Goal: Transaction & Acquisition: Purchase product/service

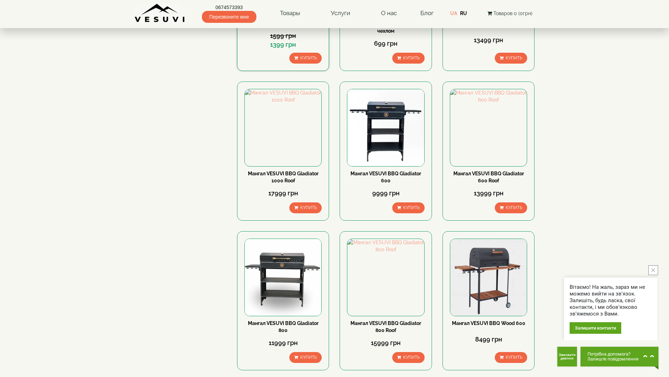
scroll to position [668, 0]
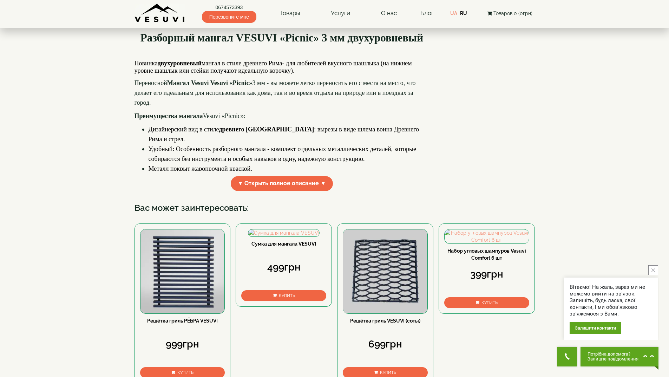
scroll to position [176, 0]
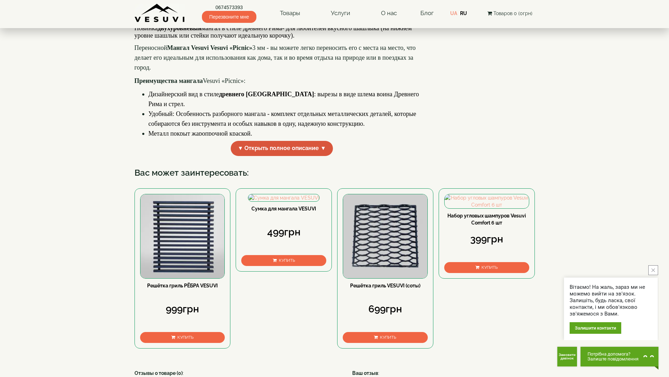
click at [285, 156] on span "▼ Открыть полное описание ▼" at bounding box center [282, 148] width 103 height 15
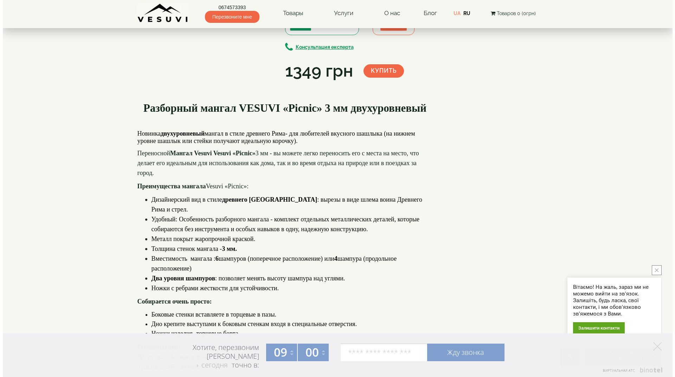
scroll to position [0, 0]
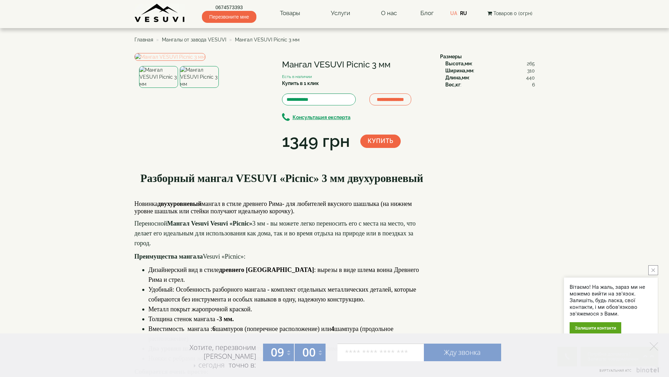
click at [205, 61] on img at bounding box center [170, 57] width 71 height 8
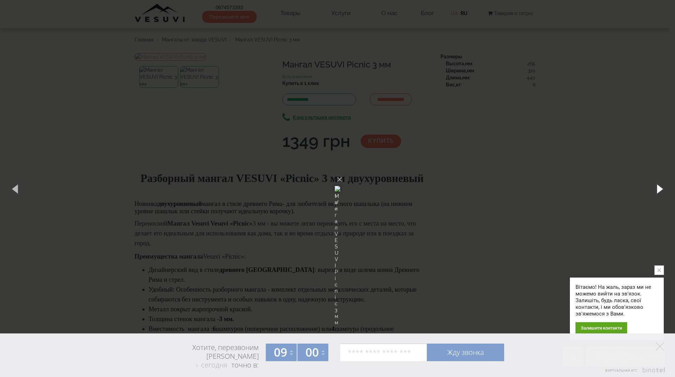
click at [661, 188] on button "button" at bounding box center [659, 188] width 32 height 39
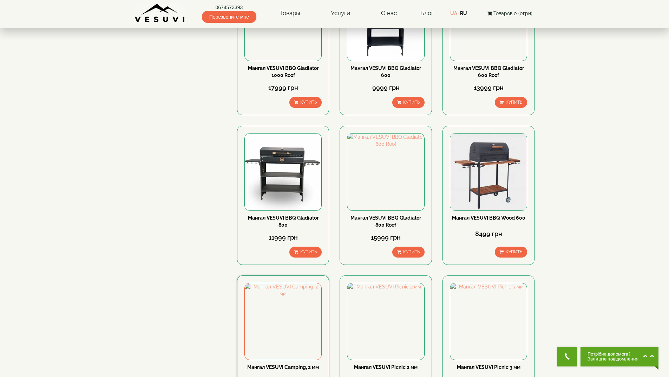
scroll to position [773, 0]
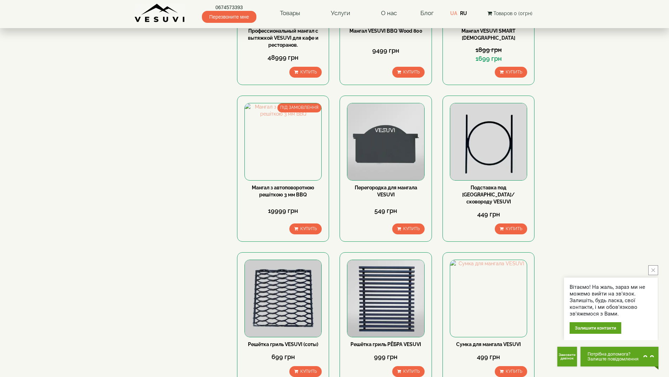
scroll to position [773, 0]
